Goal: Task Accomplishment & Management: Use online tool/utility

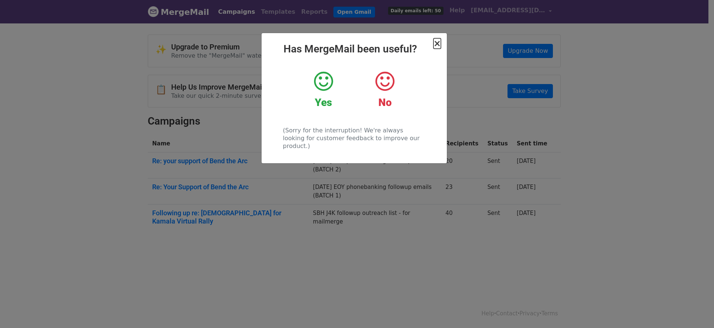
click at [440, 42] on span "×" at bounding box center [436, 43] width 7 height 10
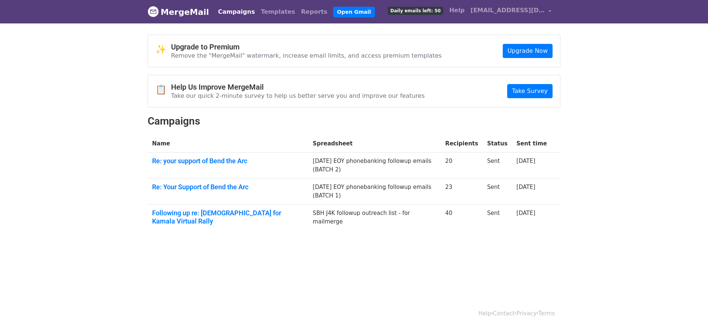
click at [225, 12] on link "Campaigns" at bounding box center [236, 11] width 43 height 15
drag, startPoint x: 0, startPoint y: 0, endPoint x: 225, endPoint y: 11, distance: 225.0
click at [224, 11] on link "Campaigns" at bounding box center [236, 11] width 43 height 15
click at [246, 249] on body "MergeMail Campaigns Templates Reports Open Gmail Daily emails left: 50 Help sho…" at bounding box center [354, 134] width 708 height 268
click at [333, 12] on link "Open Gmail" at bounding box center [353, 12] width 41 height 11
